Goal: Task Accomplishment & Management: Complete application form

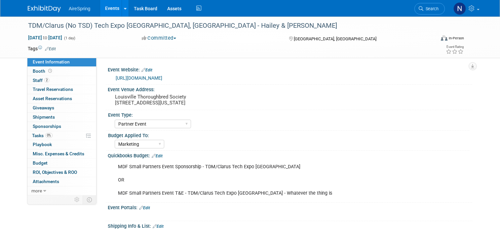
select select "Partner Event"
select select "Marketing"
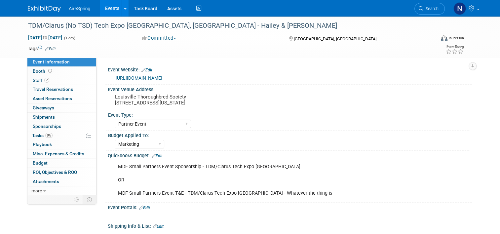
click at [110, 11] on link "Events" at bounding box center [112, 8] width 24 height 17
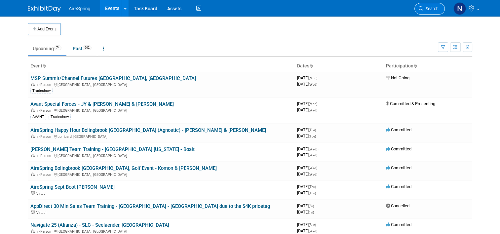
click at [432, 11] on span "Search" at bounding box center [430, 8] width 15 height 5
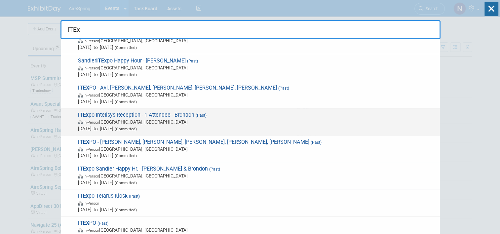
scroll to position [98, 0]
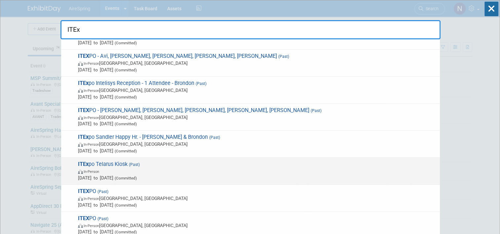
type input "ITEx"
click at [129, 168] on span "In-Person" at bounding box center [257, 171] width 358 height 7
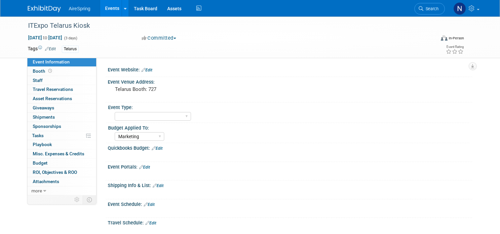
select select "Marketing"
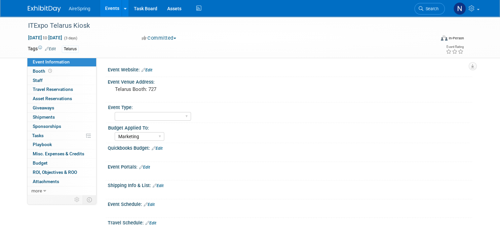
click at [112, 8] on link "Events" at bounding box center [112, 8] width 24 height 17
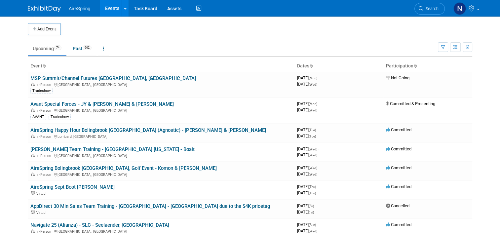
click at [57, 29] on button "Add Event" at bounding box center [44, 29] width 33 height 12
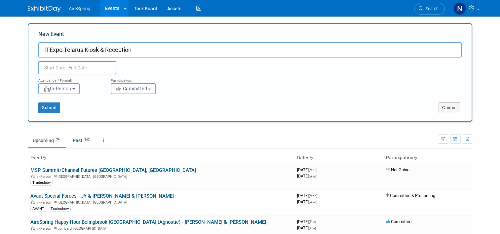
type input "ITExpo Telarus Kiosk & Reception"
click at [98, 69] on input "text" at bounding box center [77, 67] width 78 height 13
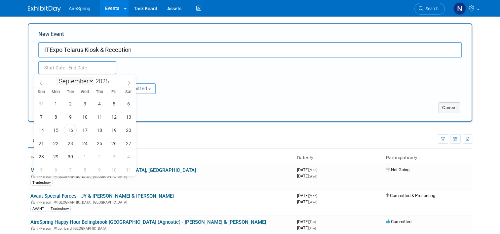
click at [86, 81] on select "January February March April May June July August September October November De…" at bounding box center [75, 81] width 38 height 8
select select "1"
click at [56, 77] on select "January February March April May June July August September October November De…" at bounding box center [75, 81] width 38 height 8
click at [111, 80] on span at bounding box center [111, 79] width 5 height 4
type input "2026"
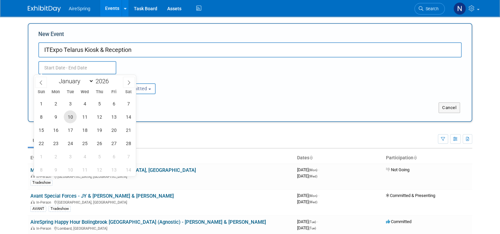
click at [70, 119] on span "10" at bounding box center [70, 116] width 13 height 13
click at [100, 119] on span "12" at bounding box center [99, 116] width 13 height 13
type input "Feb 10, 2026 to Feb 12, 2026"
click at [179, 118] on div "New Event ITExpo Telarus Kiosk & Reception Feb 10, 2026 to Feb 12, 2026 (3 days…" at bounding box center [250, 72] width 444 height 99
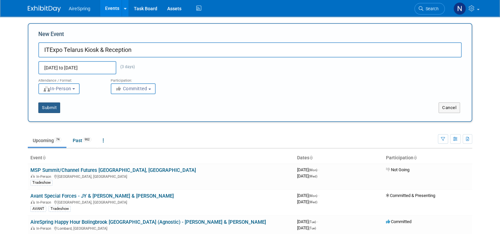
click at [48, 102] on button "Submit" at bounding box center [49, 107] width 22 height 11
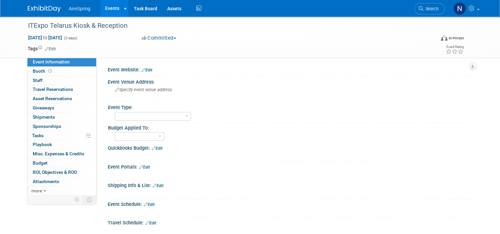
drag, startPoint x: 108, startPoint y: 10, endPoint x: 110, endPoint y: 16, distance: 5.8
click at [108, 10] on link "Events" at bounding box center [112, 8] width 24 height 17
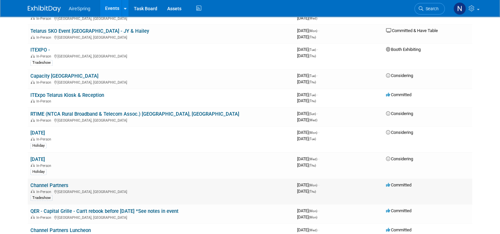
scroll to position [1066, 0]
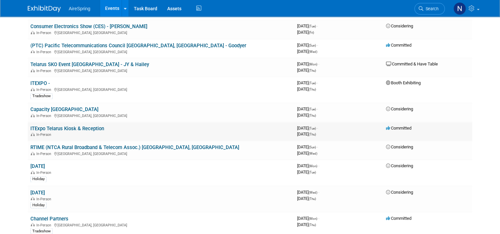
click at [97, 126] on link "ITExpo Telarus Kiosk & Reception" at bounding box center [67, 129] width 74 height 6
click at [40, 106] on link "Capacity [GEOGRAPHIC_DATA]" at bounding box center [64, 109] width 68 height 6
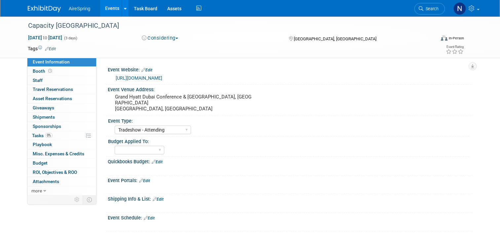
select select "Tradeshow - Attending"
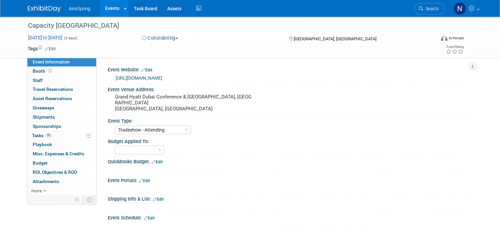
click at [62, 37] on span "[DATE] to [DATE]" at bounding box center [45, 38] width 35 height 6
select select "1"
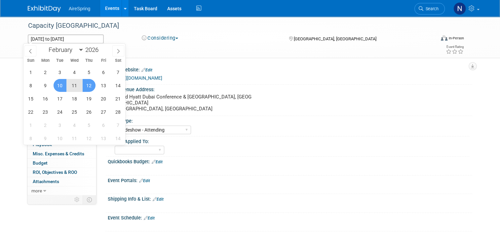
click at [59, 82] on span "10" at bounding box center [60, 85] width 13 height 13
type input "Feb 10, 2026"
click at [86, 84] on span "12" at bounding box center [89, 85] width 13 height 13
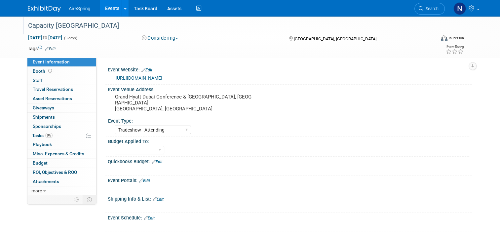
click at [134, 26] on div "Capacity [GEOGRAPHIC_DATA]" at bounding box center [226, 26] width 401 height 12
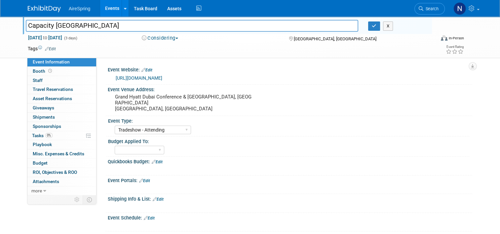
click at [102, 7] on link "Events" at bounding box center [112, 8] width 24 height 17
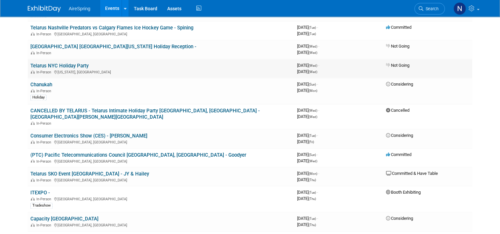
scroll to position [1024, 0]
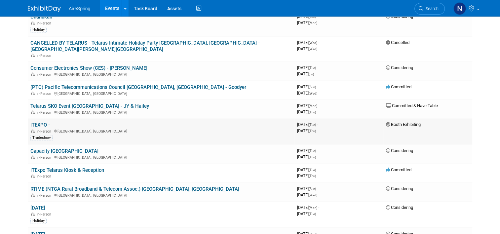
click at [30, 122] on link "ITEXPO -" at bounding box center [39, 125] width 19 height 6
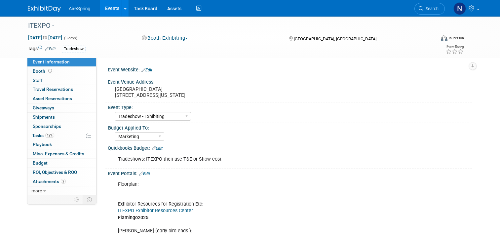
select select "Tradeshow - Exhibiting"
select select "Marketing"
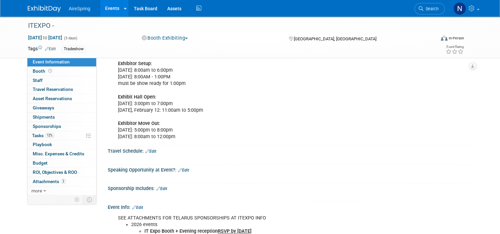
scroll to position [429, 0]
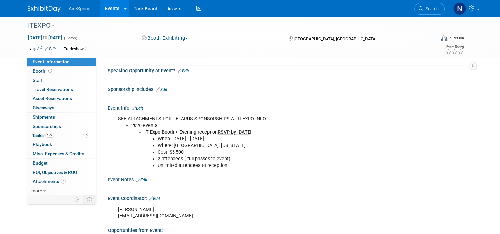
click at [108, 122] on div "SEE ATTACHMENTS FOR TELARUS SPONSORSHIPS AT ITEXPO INFO 2026 events IT Expo Boo…" at bounding box center [290, 142] width 364 height 62
drag, startPoint x: 117, startPoint y: 126, endPoint x: 135, endPoint y: 133, distance: 19.1
click at [135, 133] on div "SEE ATTACHMENTS FOR TELARUS SPONSORSHIPS AT ITEXPO INFO 2026 events IT Expo Boo…" at bounding box center [257, 142] width 288 height 60
drag, startPoint x: 135, startPoint y: 133, endPoint x: 127, endPoint y: 129, distance: 8.4
click at [131, 129] on li "2026 events" at bounding box center [264, 125] width 266 height 7
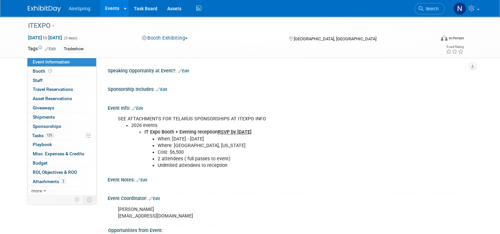
click at [114, 122] on div "SEE ATTACHMENTS FOR TELARUS SPONSORSHIPS AT ITEXPO INFO 2026 events IT Expo Boo…" at bounding box center [257, 142] width 288 height 60
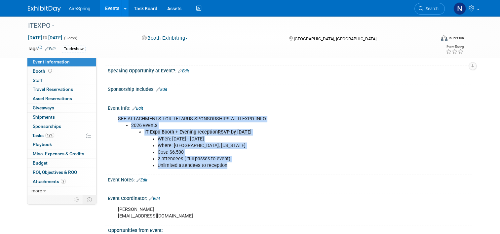
drag, startPoint x: 114, startPoint y: 122, endPoint x: 224, endPoint y: 170, distance: 120.5
click at [224, 170] on div "SEE ATTACHMENTS FOR TELARUS SPONSORSHIPS AT ITEXPO INFO 2026 events IT Expo Boo…" at bounding box center [257, 142] width 288 height 60
copy div "SEE ATTACHMENTS FOR TELARUS SPONSORSHIPS AT ITEXPO INFO 2026 events IT Expo Boo…"
click at [43, 184] on link "2 Attachments 2" at bounding box center [61, 181] width 69 height 9
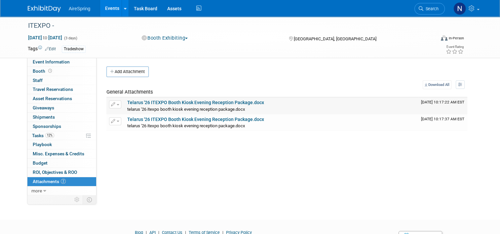
click at [184, 103] on link "Telarus '26 ITEXPO Booth Kiosk Evening Reception Package.docx" at bounding box center [195, 102] width 137 height 5
click at [218, 118] on link "Telarus '26 ITEXPO Booth Kiosk Evening Reception Package.docx" at bounding box center [195, 119] width 137 height 5
click at [102, 8] on link "Events" at bounding box center [112, 8] width 24 height 17
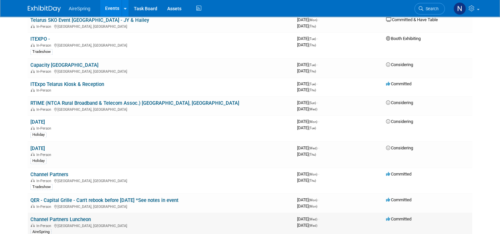
scroll to position [1024, 0]
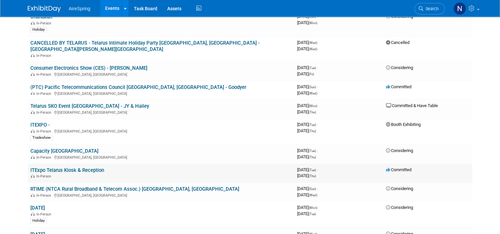
click at [57, 167] on link "ITExpo Telarus Kiosk & Reception" at bounding box center [67, 170] width 74 height 6
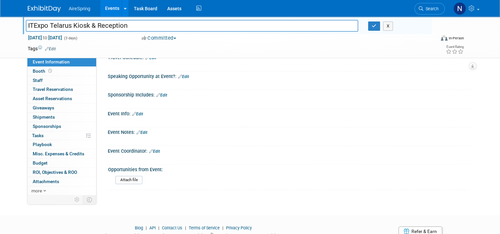
click at [137, 114] on link "Edit" at bounding box center [137, 114] width 11 height 5
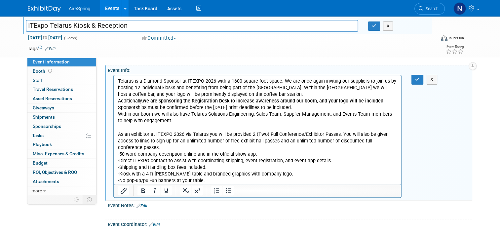
scroll to position [170, 0]
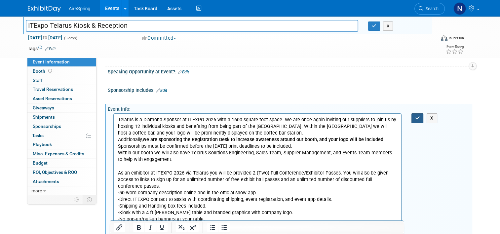
drag, startPoint x: 423, startPoint y: 116, endPoint x: 411, endPoint y: 121, distance: 13.0
click at [423, 116] on button "button" at bounding box center [417, 118] width 12 height 10
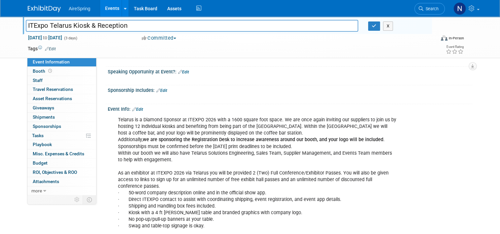
click at [162, 40] on button "Committed" at bounding box center [158, 38] width 39 height 7
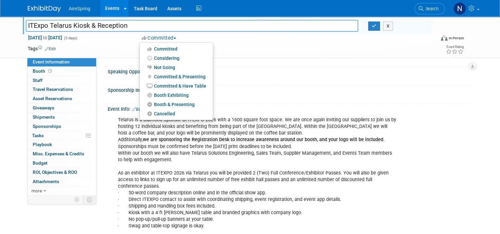
click at [250, 47] on td at bounding box center [223, 48] width 334 height 7
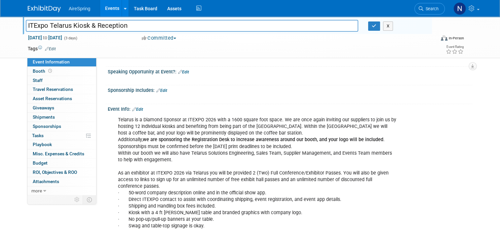
click at [107, 10] on link "Events" at bounding box center [112, 8] width 24 height 17
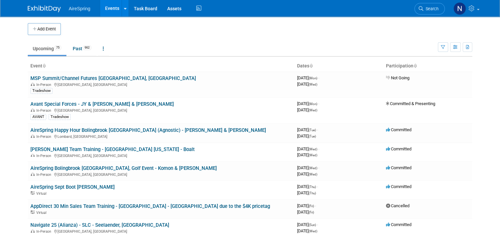
click at [42, 24] on button "Add Event" at bounding box center [44, 29] width 33 height 12
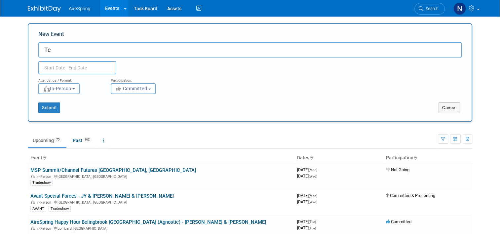
type input "T"
type input "ITExpo Telarus Reception"
click at [81, 69] on input "text" at bounding box center [77, 67] width 78 height 13
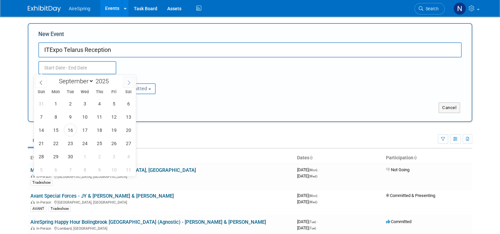
click at [130, 82] on icon at bounding box center [129, 82] width 5 height 5
select select "11"
click at [130, 82] on icon at bounding box center [129, 82] width 5 height 5
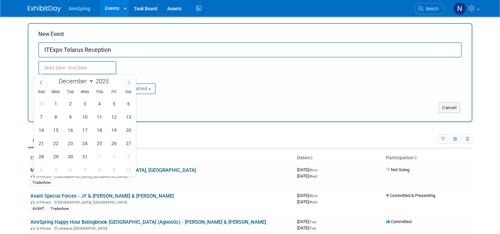
type input "2026"
click at [130, 82] on icon at bounding box center [129, 82] width 5 height 5
select select "1"
click at [86, 116] on span "11" at bounding box center [84, 116] width 13 height 13
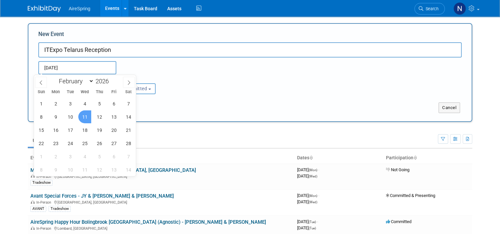
type input "Feb 11, 2026 to Feb 11, 2026"
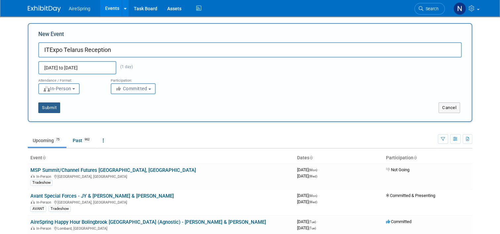
click at [43, 103] on button "Submit" at bounding box center [49, 107] width 22 height 11
type input "ITExpo Telarus Reception"
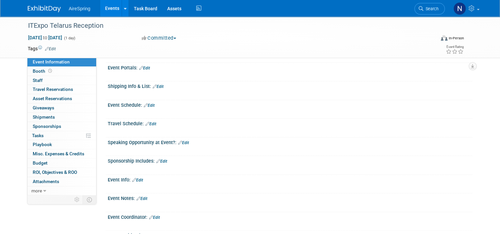
scroll to position [165, 0]
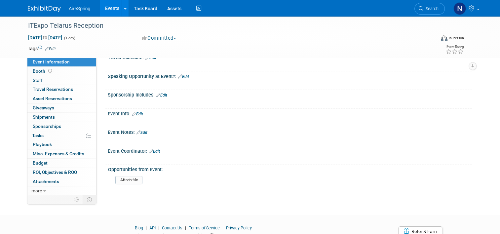
click at [138, 112] on link "Edit" at bounding box center [137, 114] width 11 height 5
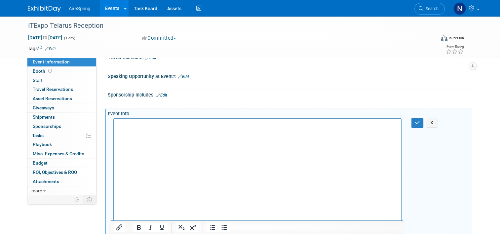
scroll to position [183, 0]
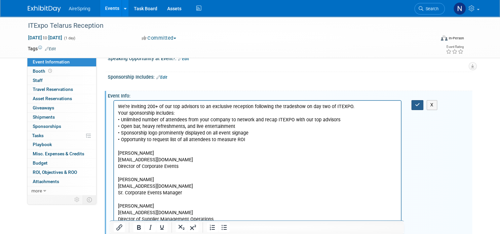
click at [416, 103] on button "button" at bounding box center [417, 105] width 12 height 10
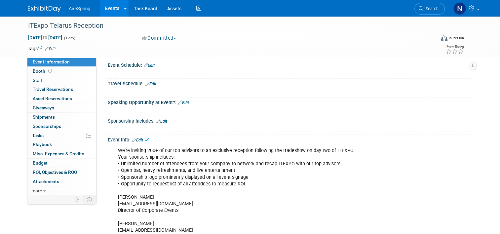
scroll to position [84, 0]
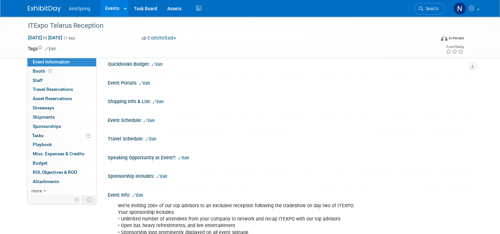
click at [149, 121] on link "Edit" at bounding box center [149, 120] width 11 height 5
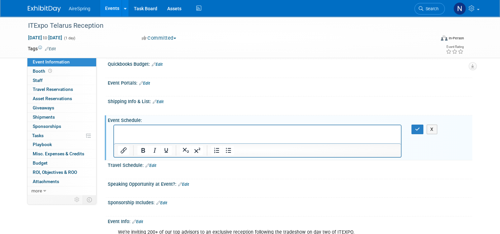
scroll to position [0, 0]
click at [418, 129] on icon "button" at bounding box center [417, 129] width 5 height 5
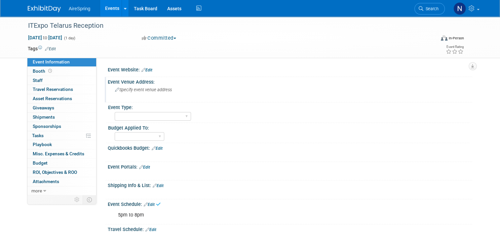
click at [138, 95] on div "Specify event venue address" at bounding box center [184, 92] width 142 height 15
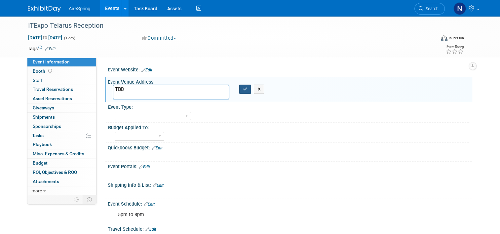
type textarea "TBD"
click at [239, 92] on button "button" at bounding box center [245, 89] width 12 height 9
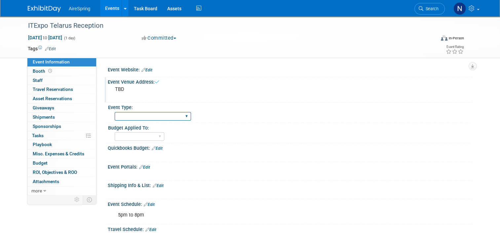
click at [154, 117] on select "AireSpring Event AireSpring Internal Partner Event Training Tradeshow - Exhibit…" at bounding box center [153, 116] width 76 height 9
select select "Partner Event"
click at [115, 112] on select "AireSpring Event AireSpring Internal Partner Event Training Tradeshow - Exhibit…" at bounding box center [153, 116] width 76 height 9
click at [131, 139] on select "Marketing Sales Operations Customer" at bounding box center [140, 136] width 50 height 9
select select "Marketing"
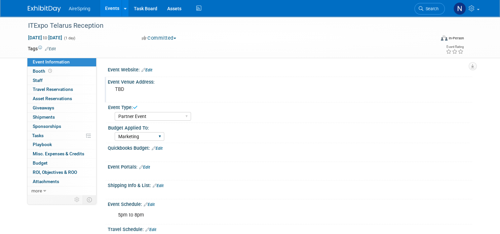
click at [115, 132] on select "Marketing Sales Operations Customer" at bounding box center [140, 136] width 50 height 9
click at [104, 6] on link "Events" at bounding box center [112, 8] width 24 height 17
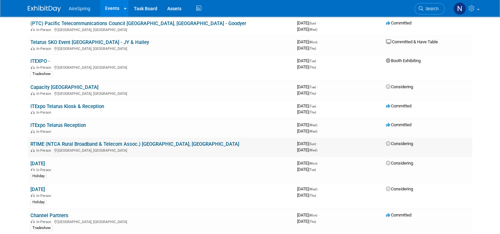
scroll to position [1057, 0]
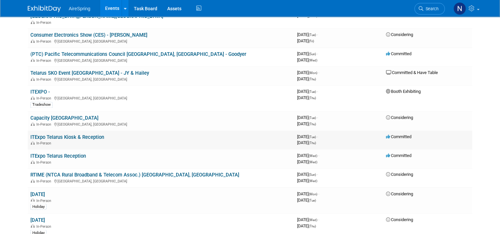
click at [77, 134] on link "ITExpo Telarus Kiosk & Reception" at bounding box center [67, 137] width 74 height 6
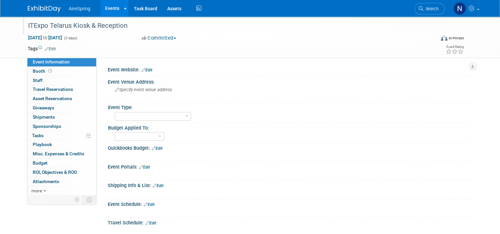
click at [129, 27] on div "ITExpo Telarus Kiosk & Reception" at bounding box center [226, 26] width 401 height 12
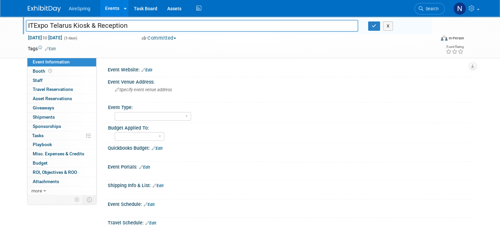
drag, startPoint x: 129, startPoint y: 28, endPoint x: 88, endPoint y: 28, distance: 41.6
click at [88, 28] on input "ITExpo Telarus Kiosk & Reception" at bounding box center [192, 26] width 332 height 12
type input "ITExpo Telarus Kiosk"
click at [145, 116] on select "AireSpring Event AireSpring Internal Partner Event Training Tradeshow - Exhibit…" at bounding box center [153, 116] width 76 height 9
click at [236, 112] on div "AireSpring Event AireSpring Internal Partner Event Training Tradeshow - Exhibit…" at bounding box center [292, 115] width 354 height 11
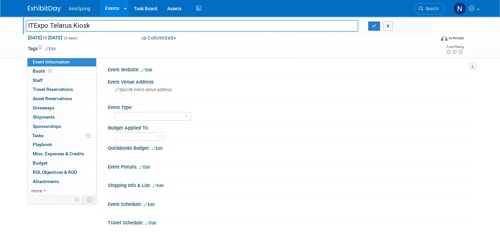
click at [138, 142] on div "Budget Applied To: Marketing Sales Operations Customer" at bounding box center [287, 133] width 363 height 20
drag, startPoint x: 136, startPoint y: 137, endPoint x: 136, endPoint y: 140, distance: 3.3
click at [136, 137] on select "Marketing Sales Operations Customer" at bounding box center [140, 136] width 50 height 9
select select "Marketing"
click at [115, 132] on select "Marketing Sales Operations Customer" at bounding box center [140, 136] width 50 height 9
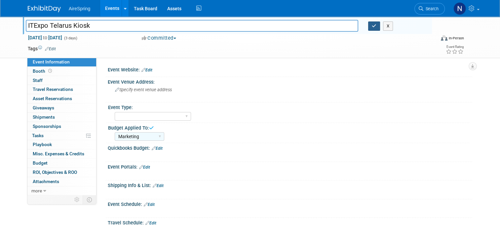
click at [376, 26] on icon "button" at bounding box center [374, 26] width 5 height 4
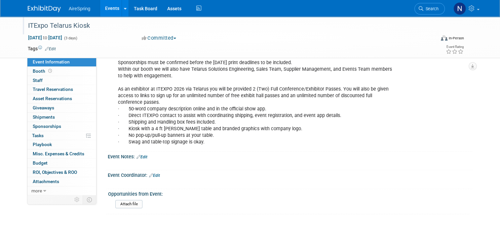
scroll to position [296, 0]
